Goal: Find specific page/section: Find specific page/section

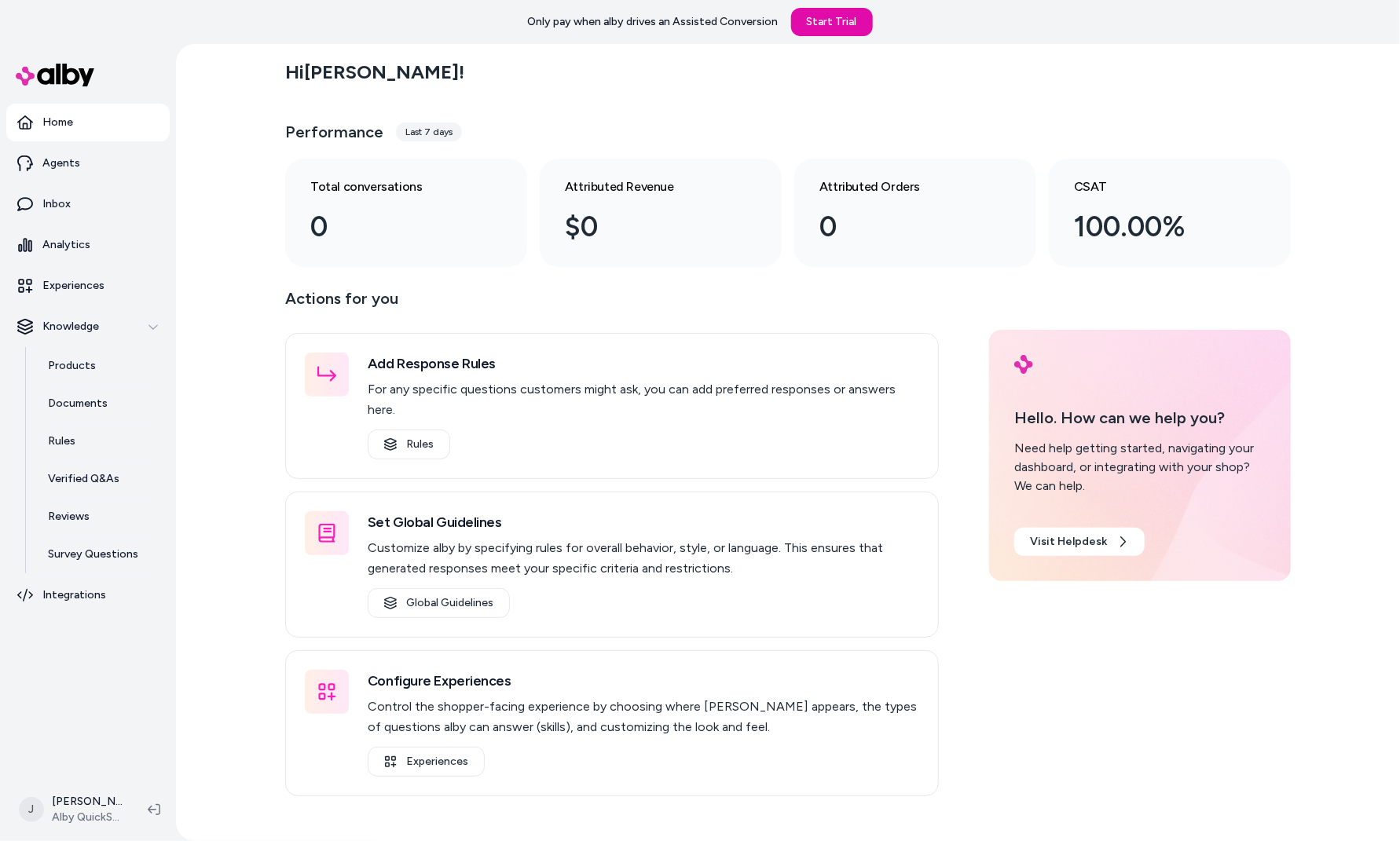
click at [258, 320] on div "Hi [PERSON_NAME] ! Performance Last 7 days Total conversations 0 Attributed Rev…" at bounding box center [788, 443] width 1224 height 797
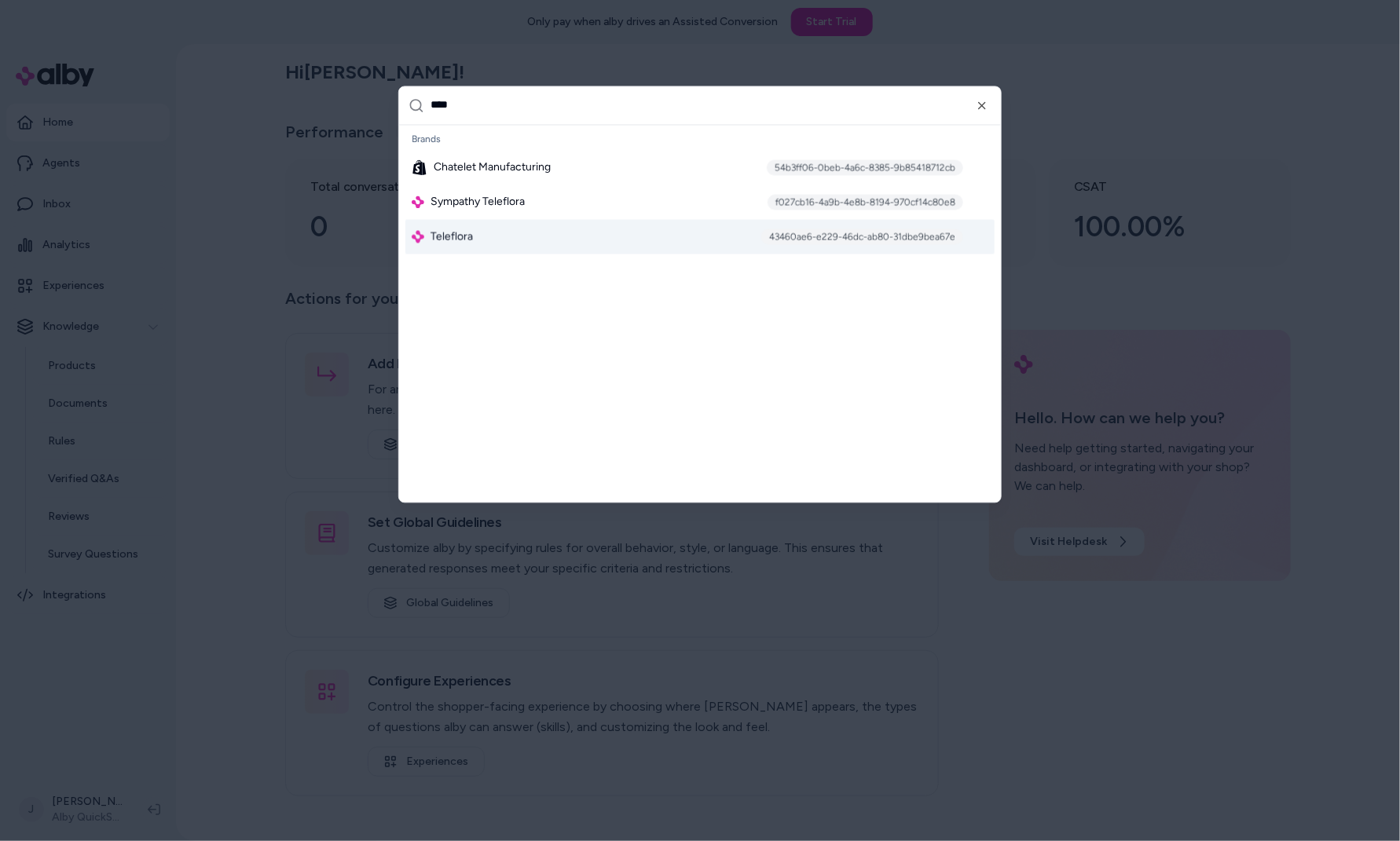
type input "****"
click at [521, 245] on div "Teleflora 43460ae6-e229-46dc-ab80-31dbe9bea67e" at bounding box center [700, 237] width 590 height 35
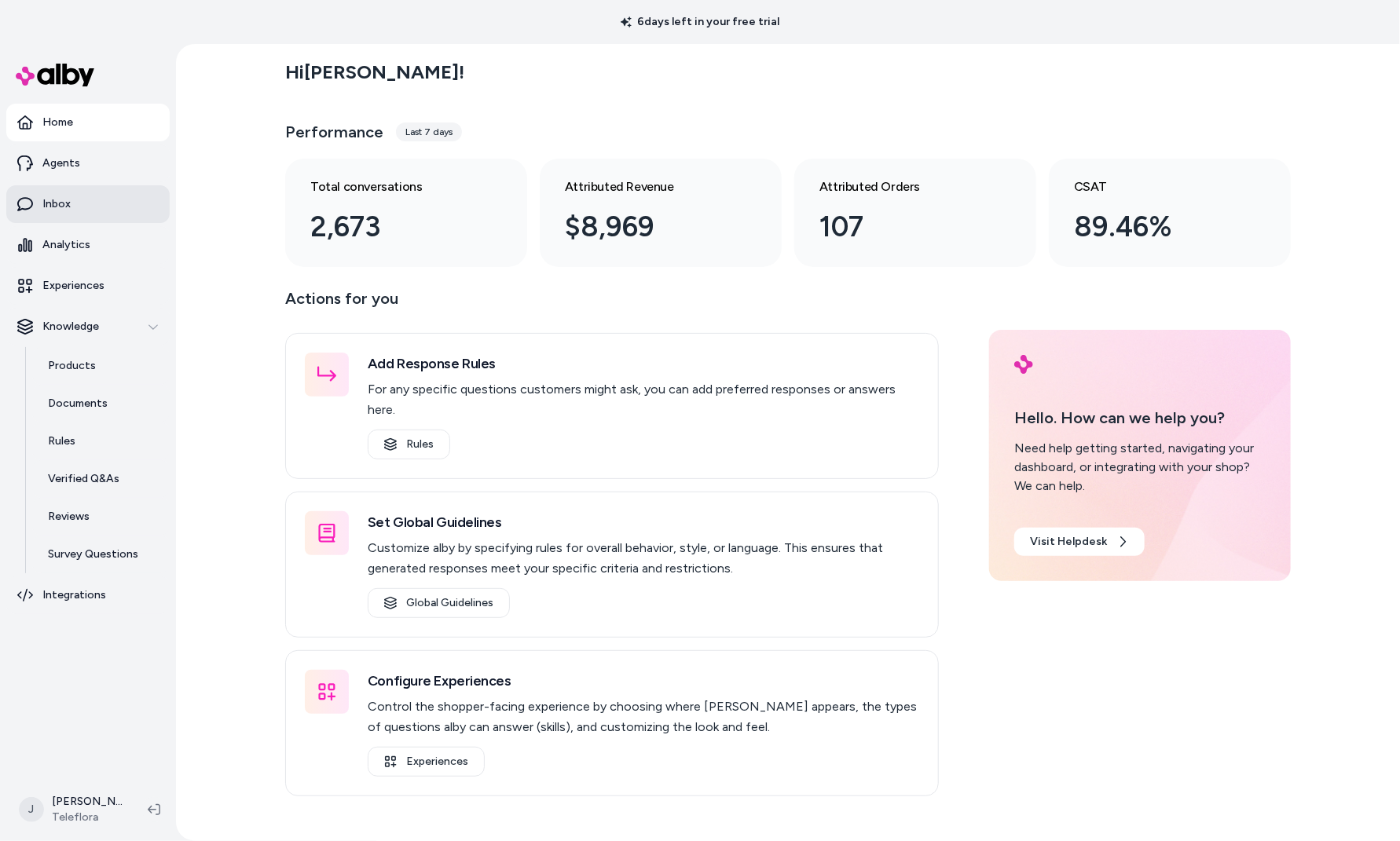
click at [110, 199] on link "Inbox" at bounding box center [88, 203] width 164 height 37
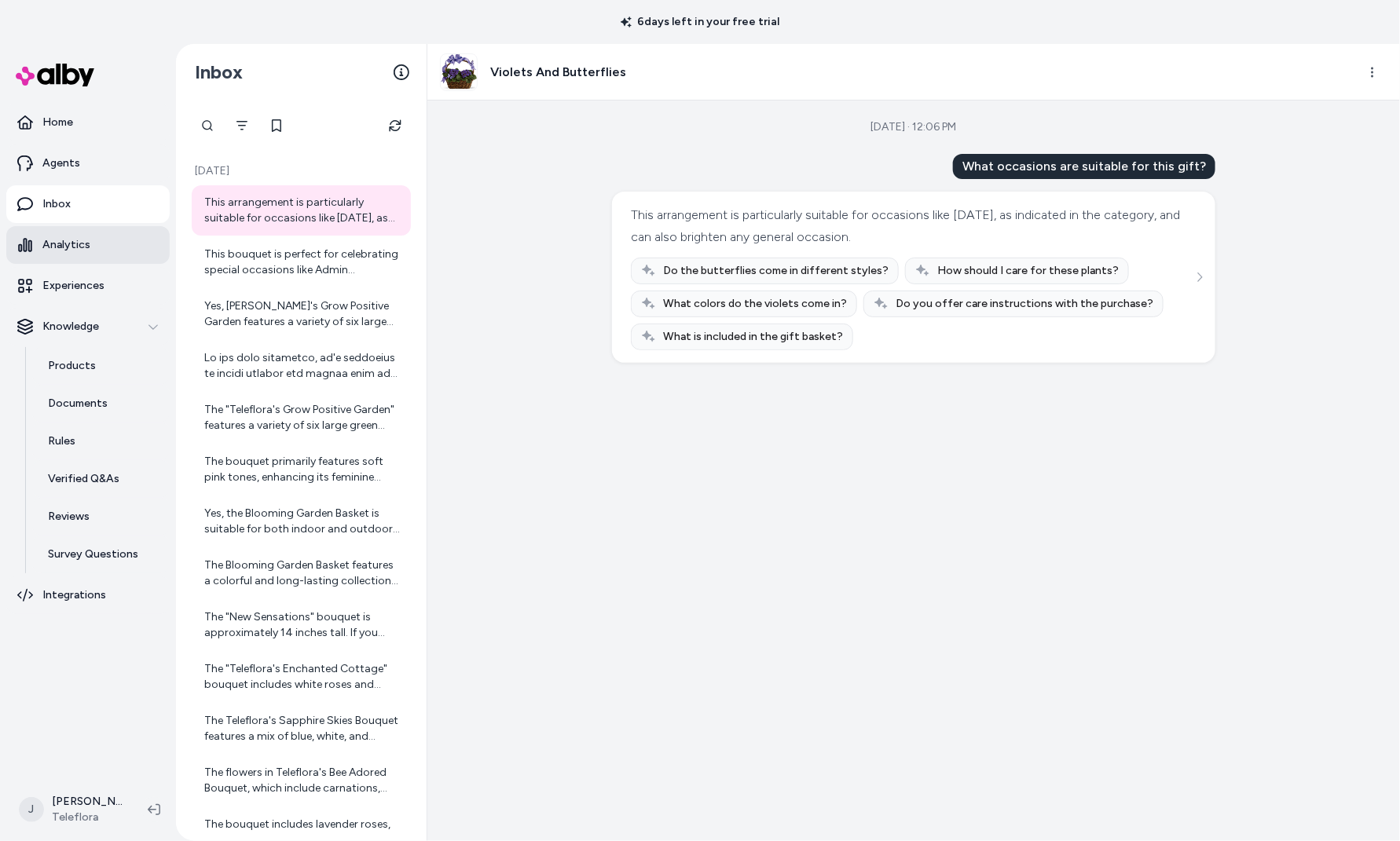
click at [66, 242] on p "Analytics" at bounding box center [66, 245] width 48 height 16
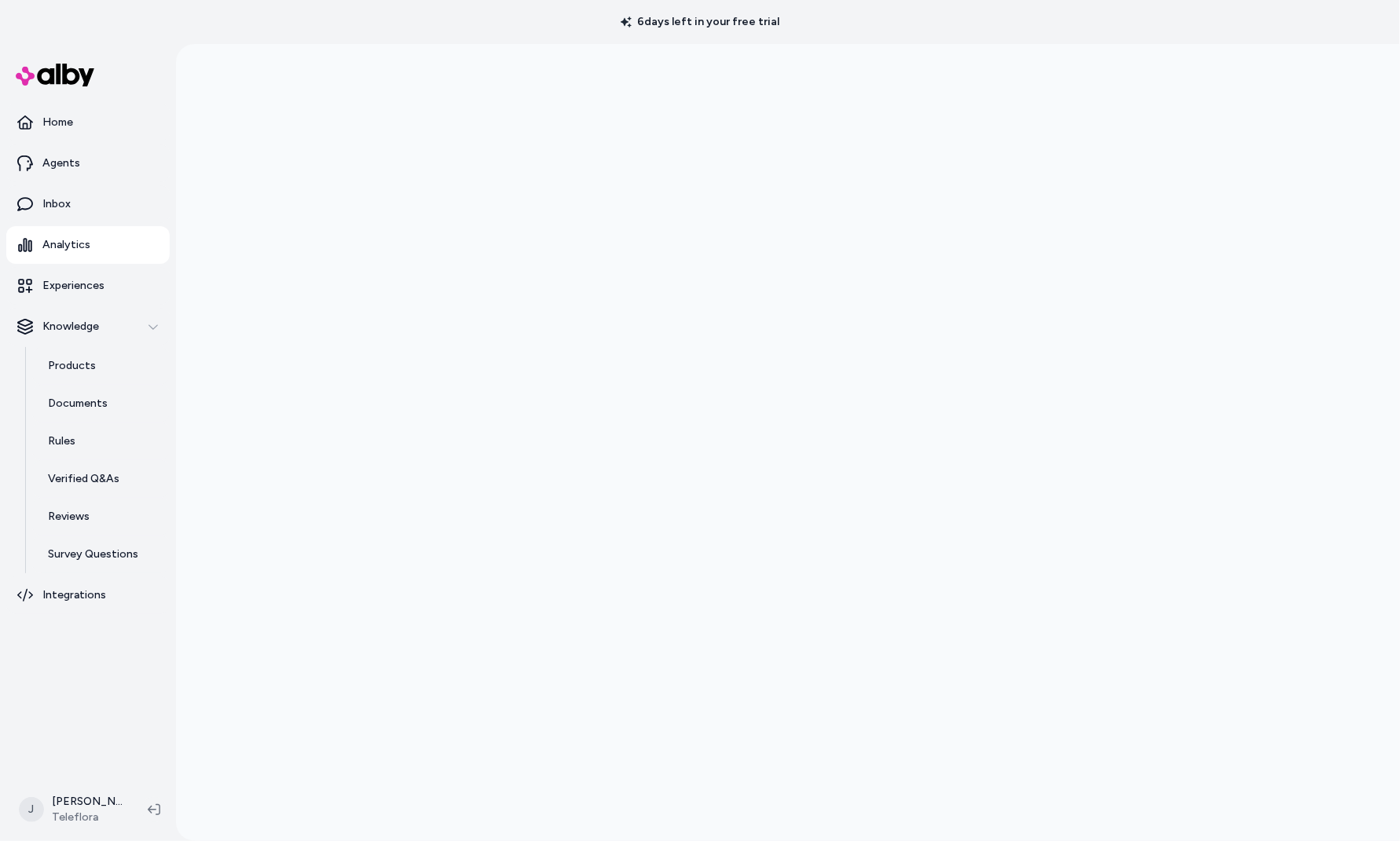
scroll to position [44, 0]
click at [271, 457] on div at bounding box center [788, 420] width 1224 height 841
